Goal: Task Accomplishment & Management: Use online tool/utility

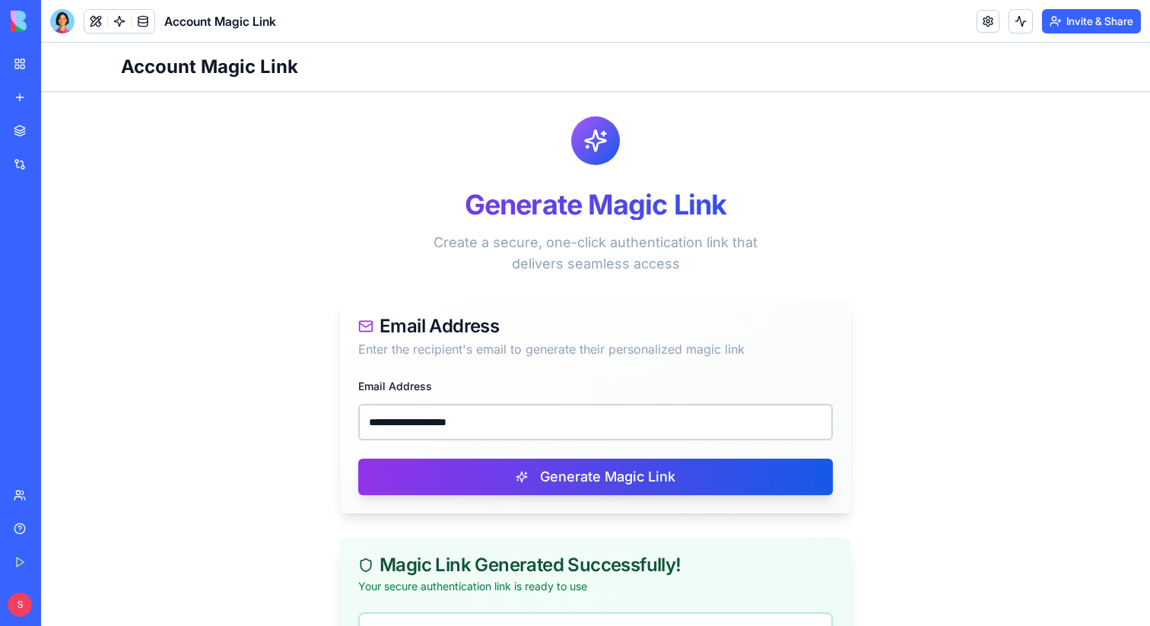
click at [17, 59] on link "My Workspace" at bounding box center [35, 64] width 61 height 30
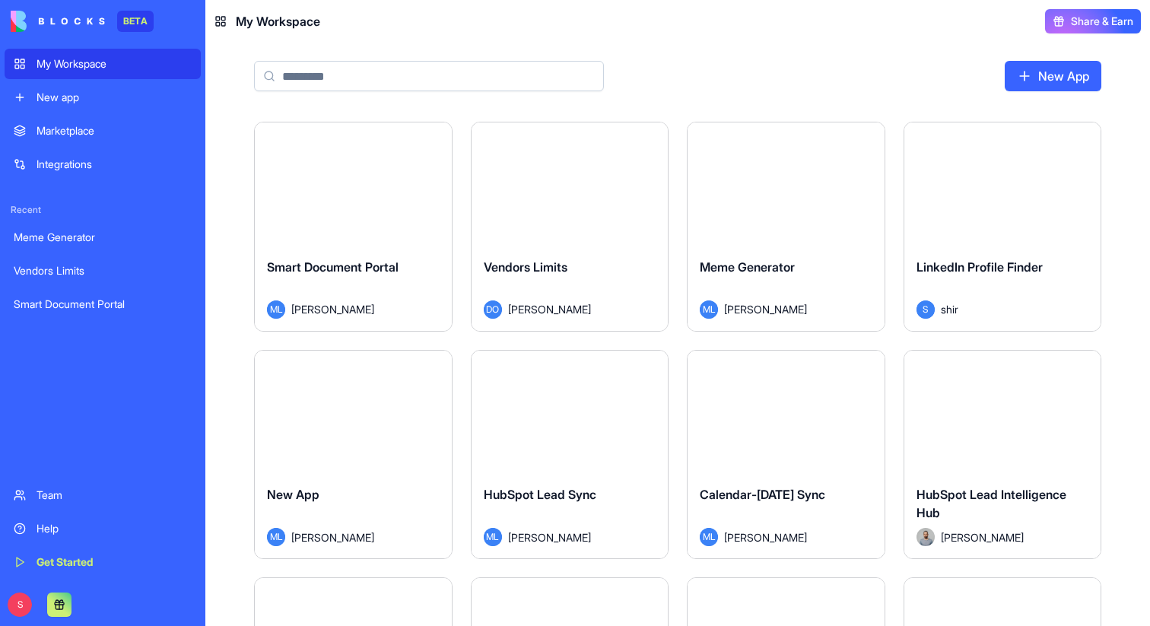
click at [436, 81] on input at bounding box center [429, 76] width 350 height 30
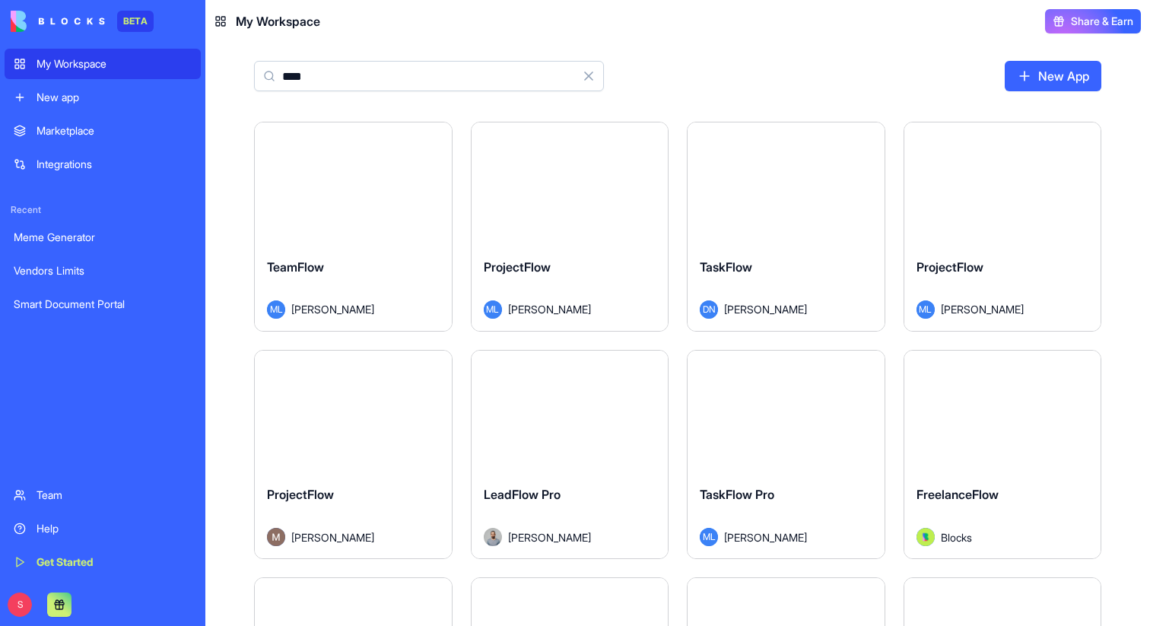
type input "****"
click at [355, 180] on button "Launch" at bounding box center [353, 184] width 114 height 30
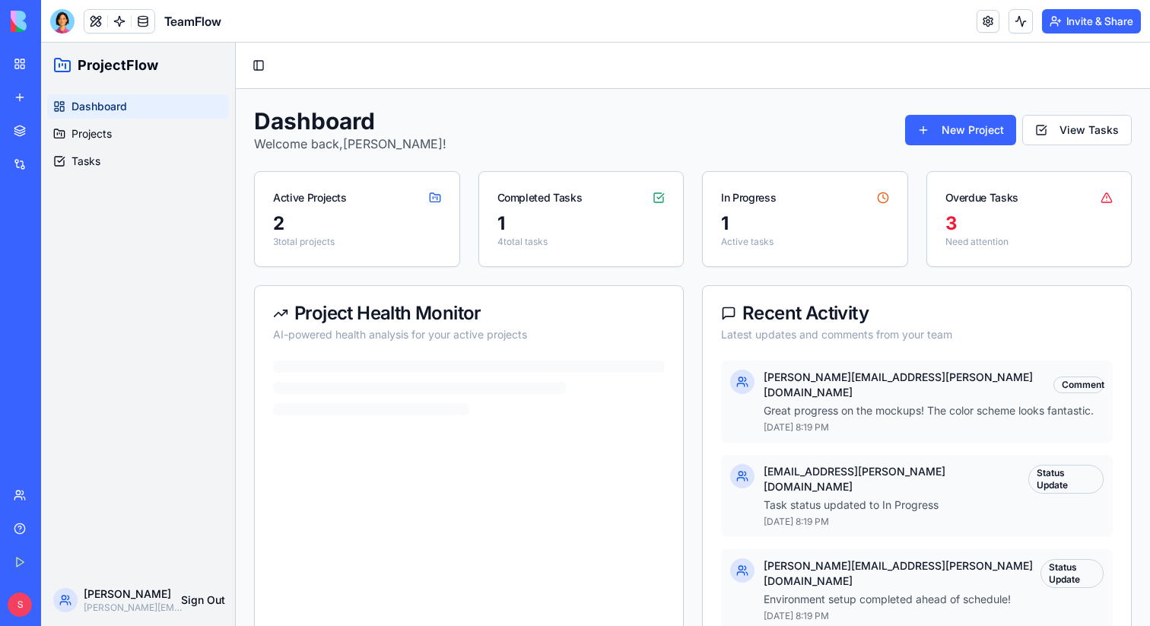
click at [124, 21] on link at bounding box center [119, 21] width 23 height 23
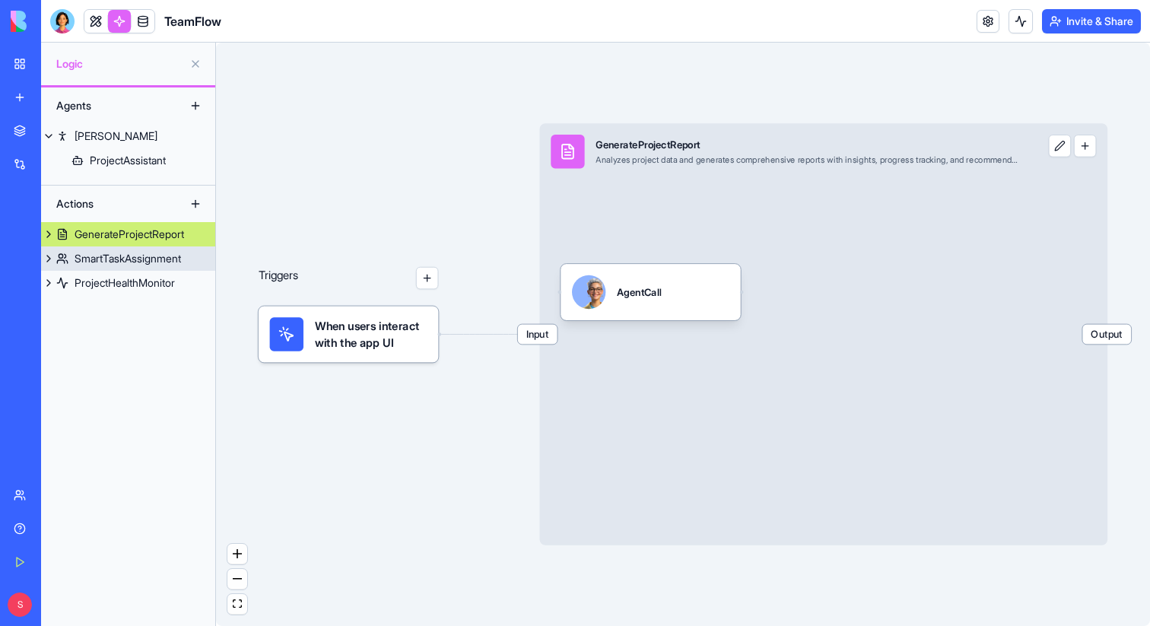
click at [141, 262] on div "SmartTaskAssignment" at bounding box center [128, 258] width 107 height 15
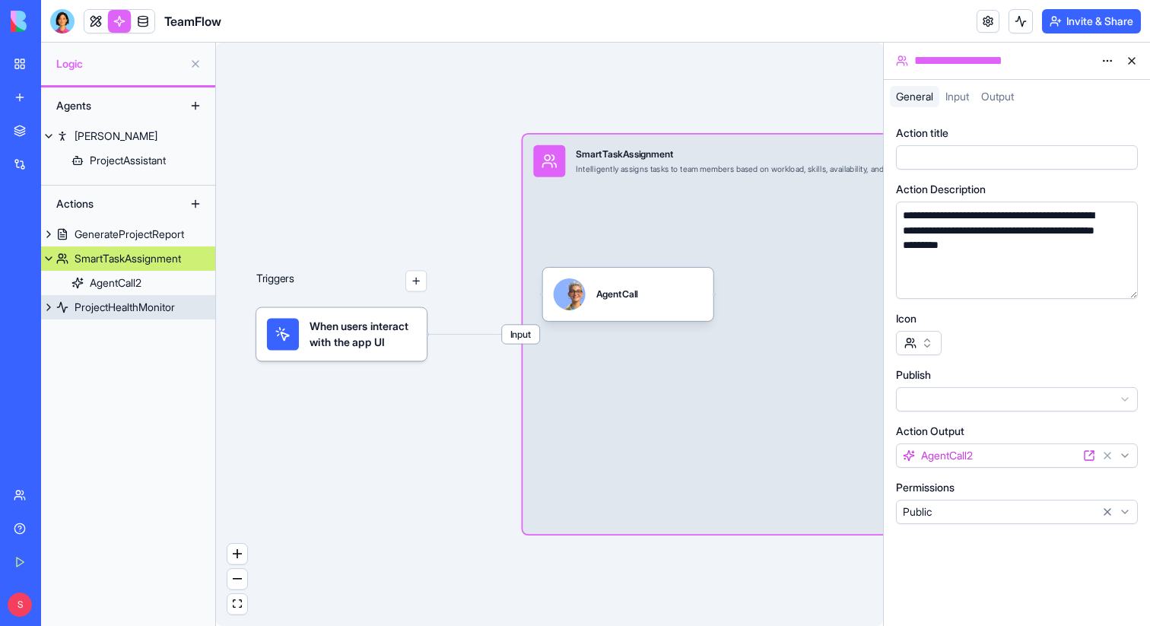
click at [138, 310] on div "ProjectHealthMonitor" at bounding box center [125, 307] width 100 height 15
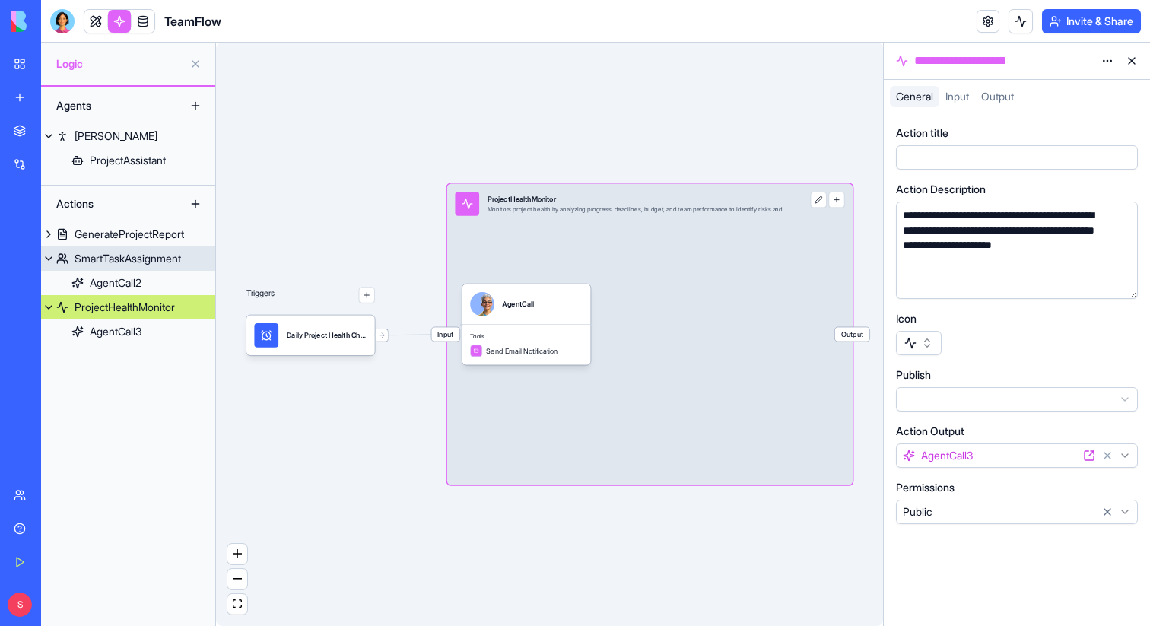
click at [132, 254] on div "SmartTaskAssignment" at bounding box center [128, 258] width 107 height 15
